Goal: Transaction & Acquisition: Obtain resource

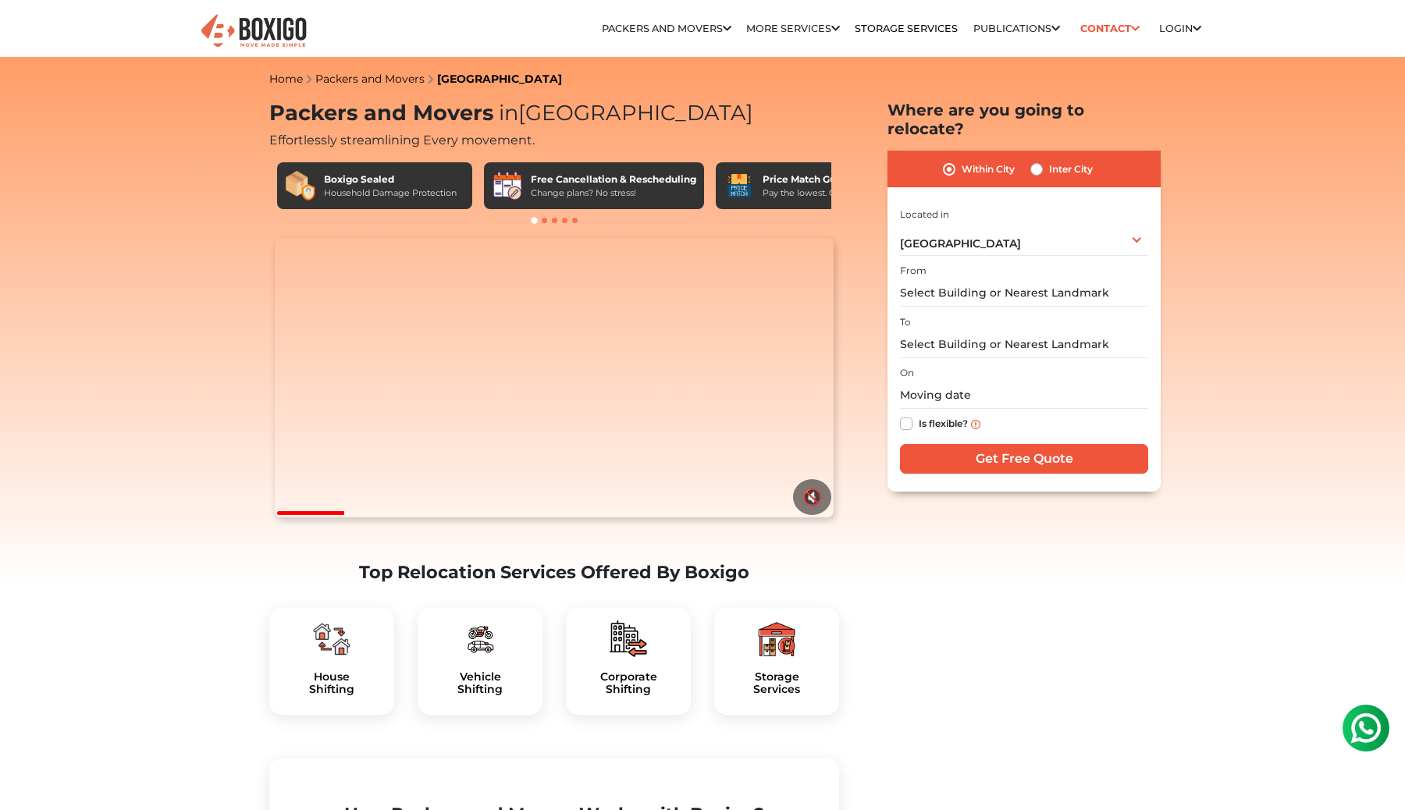
click at [1049, 160] on div "Inter City" at bounding box center [1062, 169] width 62 height 19
click at [1049, 160] on label "Inter City" at bounding box center [1071, 169] width 44 height 19
click at [1037, 160] on input "Inter City" at bounding box center [1037, 168] width 12 height 16
radio input "true"
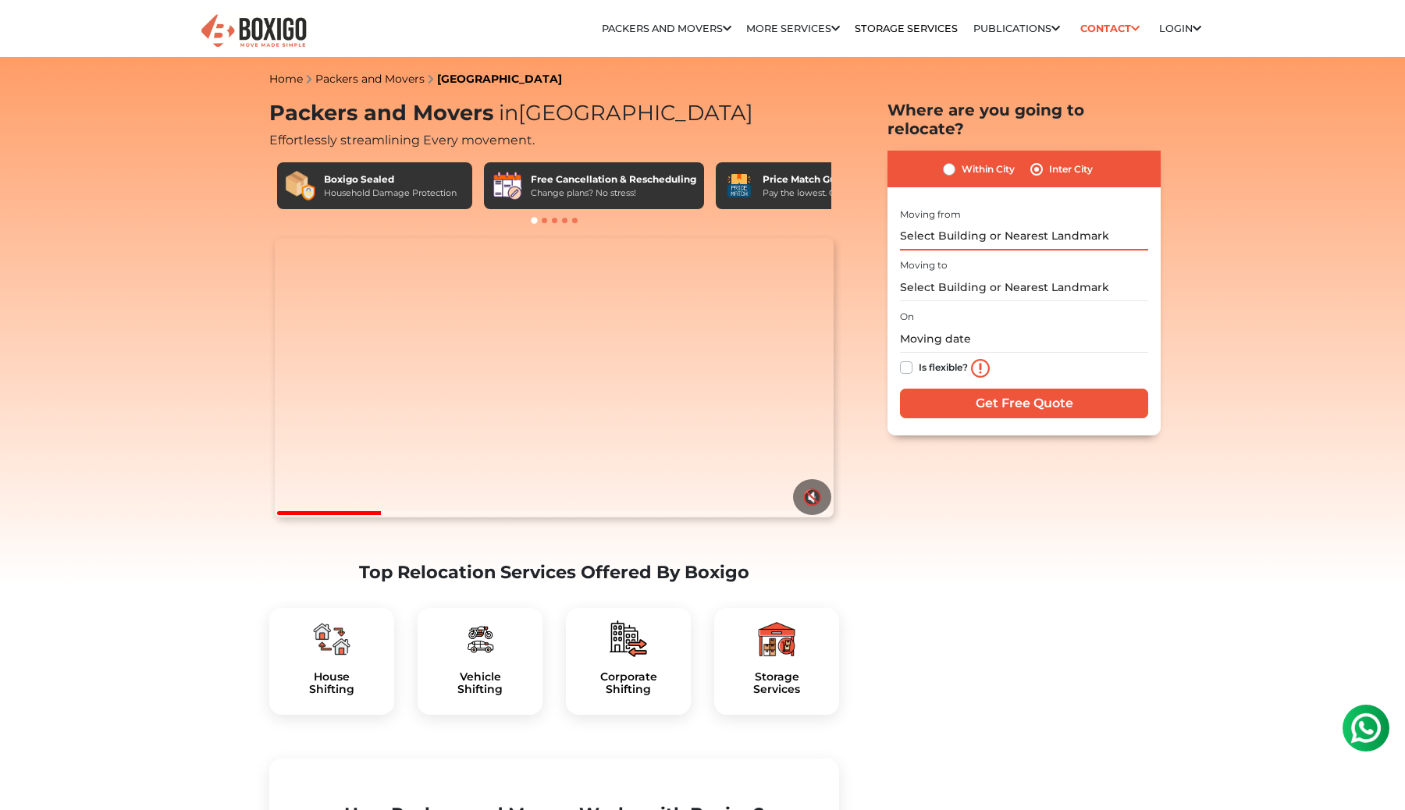
click at [998, 223] on input "text" at bounding box center [1024, 236] width 248 height 27
type input "g"
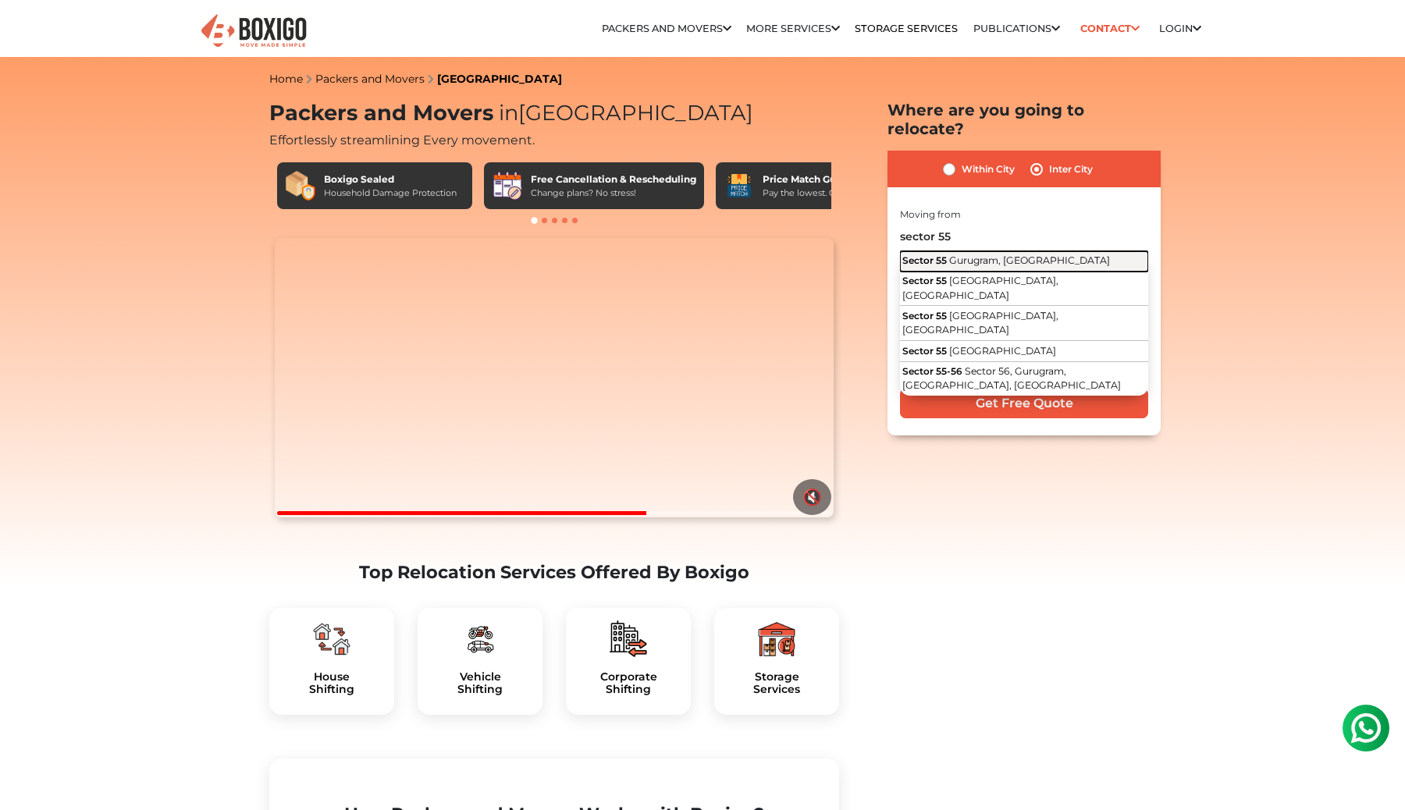
click at [974, 255] on span "Gurugram, Haryana" at bounding box center [1029, 261] width 161 height 12
type input "Sector 55, Gurugram, Haryana"
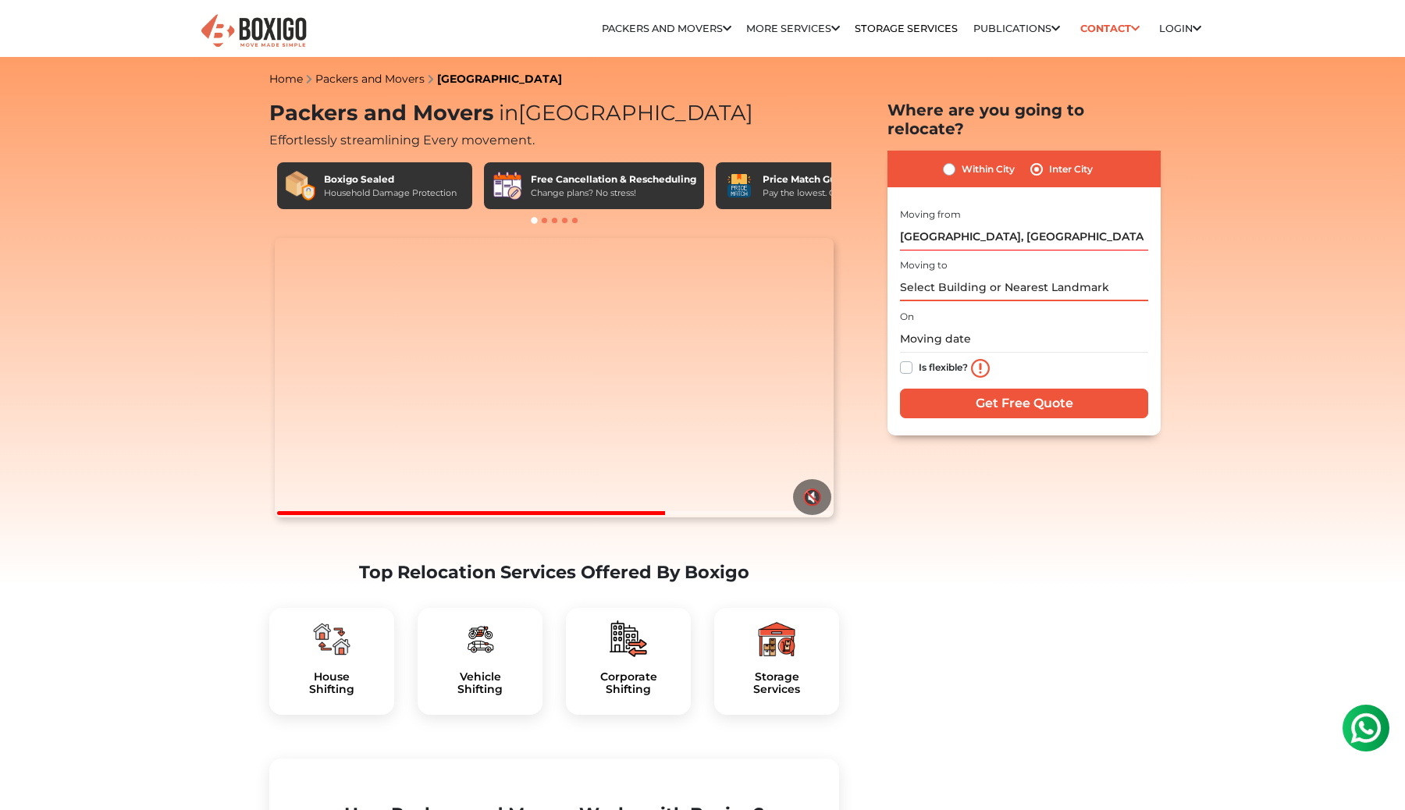
click at [978, 274] on input "text" at bounding box center [1024, 287] width 248 height 27
type input "m"
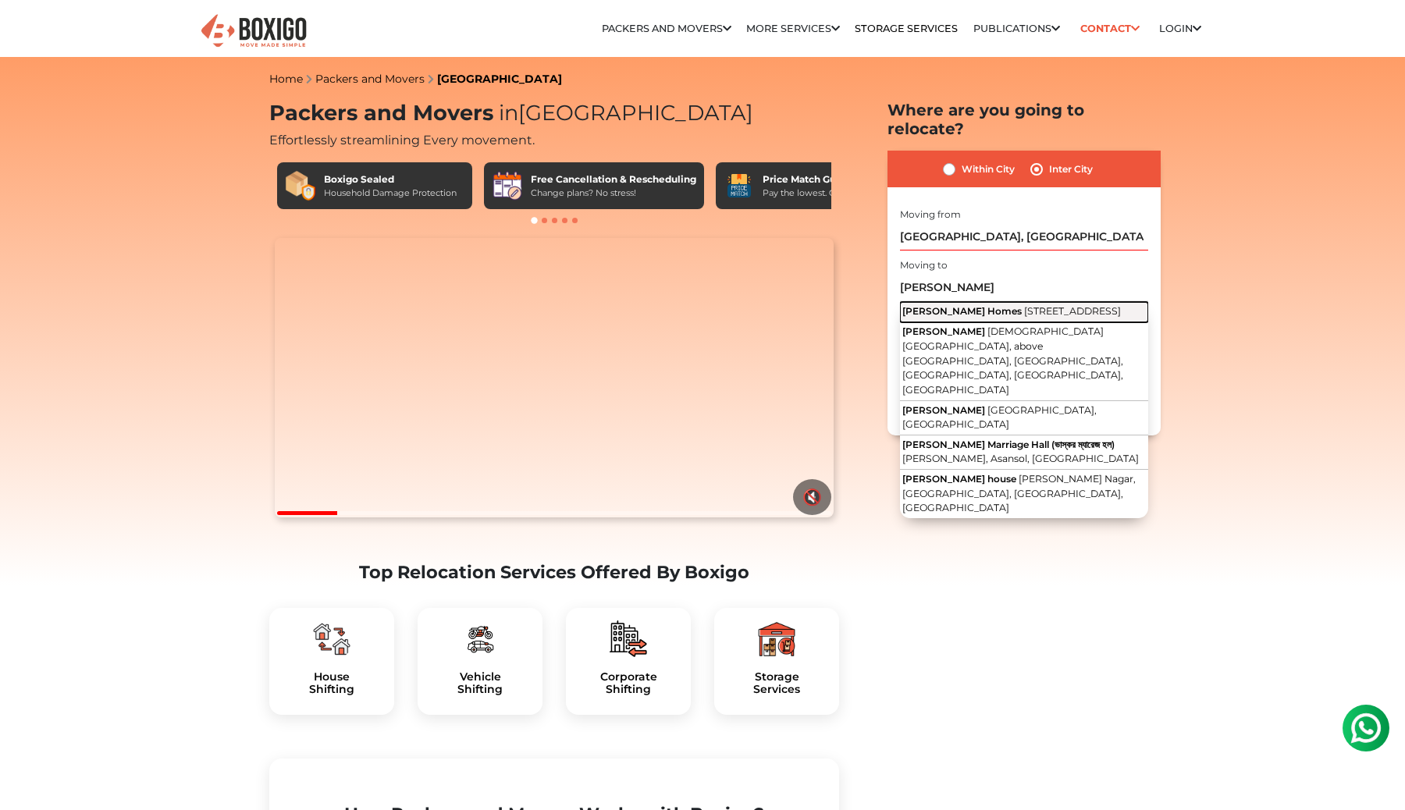
click at [1024, 310] on span "Tulsi Theater Road, Kaveri Layout, Marathahalli Village, Marathahalli, Bengalur…" at bounding box center [1072, 311] width 97 height 12
type input "Vaskar Homes, Tulsi Theater Road, Kaveri Layout, Marathahalli Village, Marathah…"
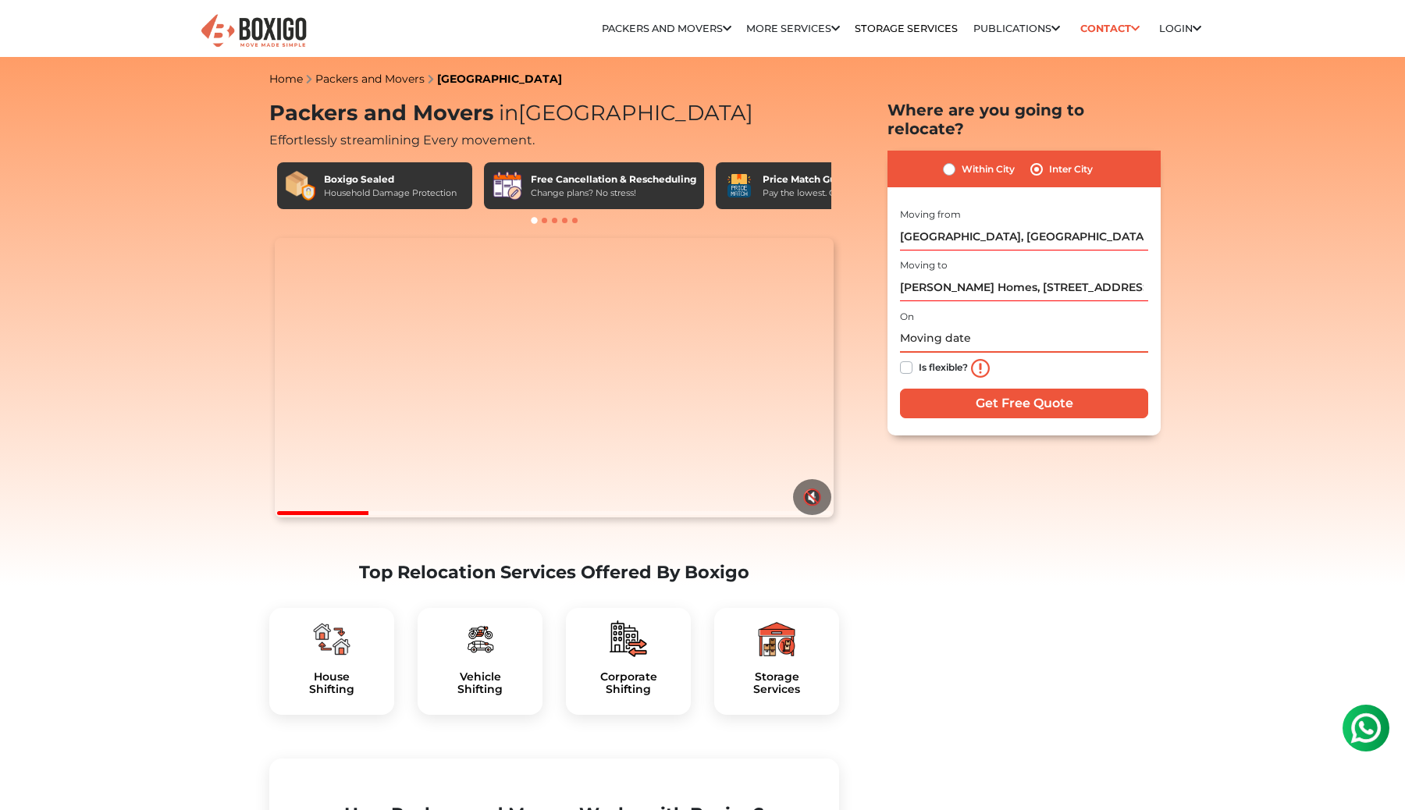
click at [928, 326] on input "text" at bounding box center [1024, 339] width 248 height 27
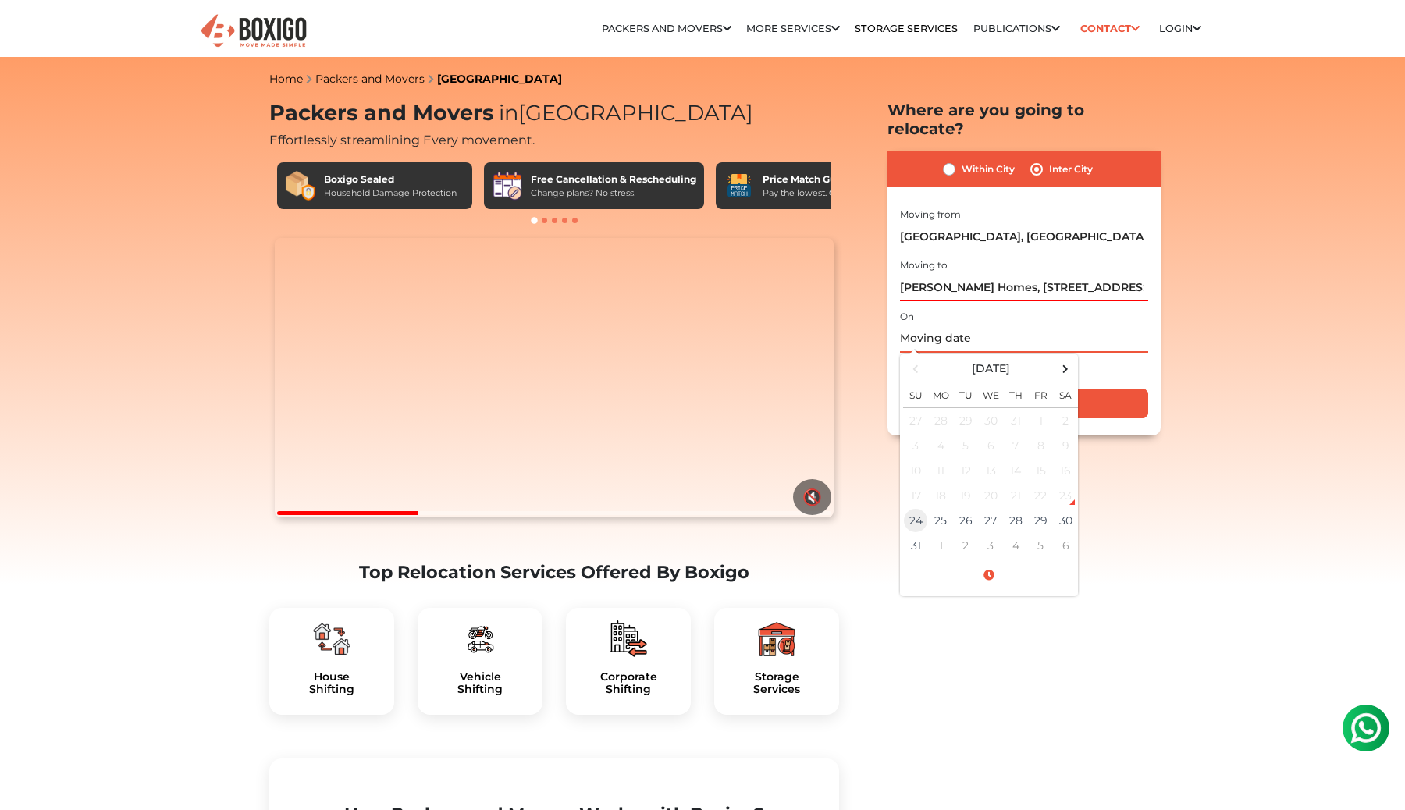
click at [920, 508] on td "24" at bounding box center [915, 520] width 25 height 25
type input "08/24/2025 10:44 PM"
click at [1109, 353] on div "Is flexible?" at bounding box center [1024, 368] width 248 height 31
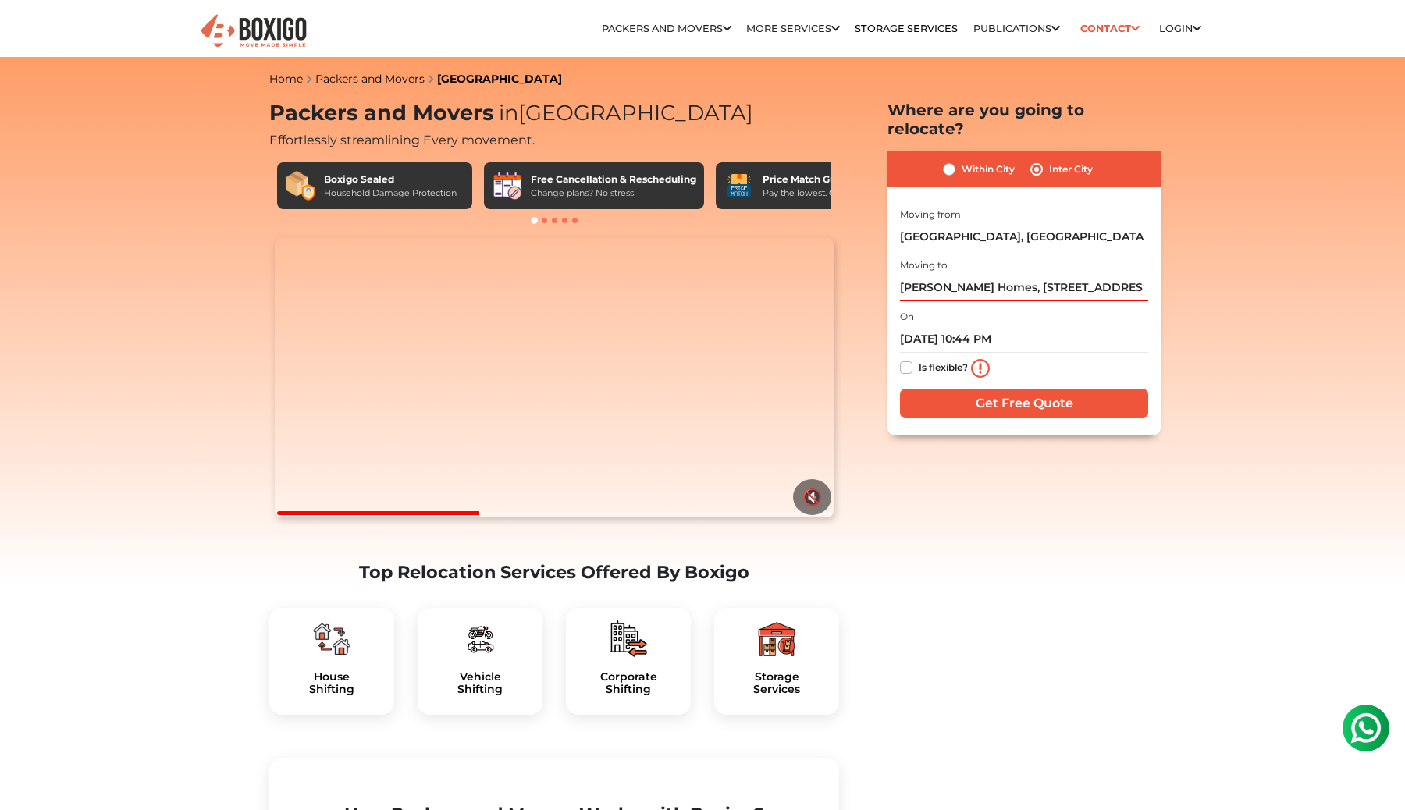
click at [919, 358] on label "Is flexible?" at bounding box center [943, 366] width 49 height 16
click at [910, 358] on input "Is flexible?" at bounding box center [906, 366] width 12 height 16
checkbox input "true"
click at [947, 389] on input "Get Free Quote" at bounding box center [1024, 404] width 248 height 30
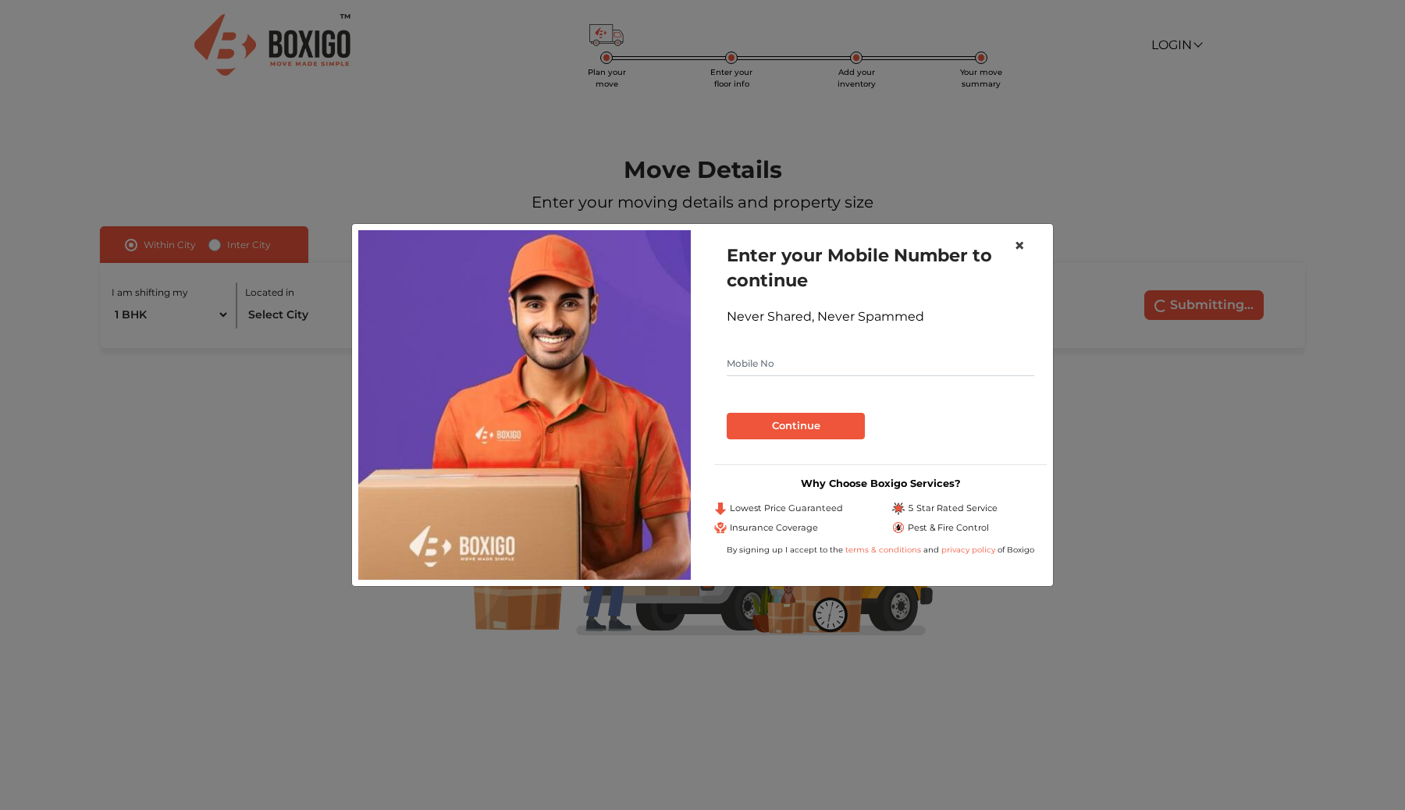
click at [1027, 244] on button "×" at bounding box center [1020, 246] width 36 height 44
